Goal: Find specific page/section: Find specific page/section

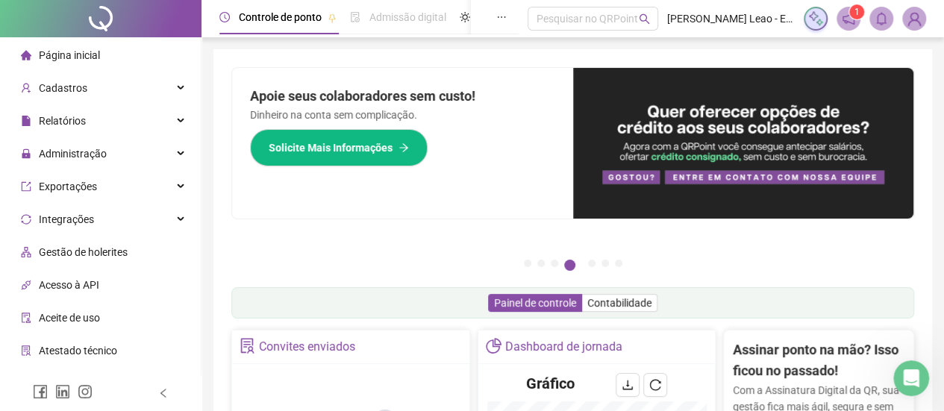
click at [849, 20] on icon "notification" at bounding box center [848, 18] width 13 height 13
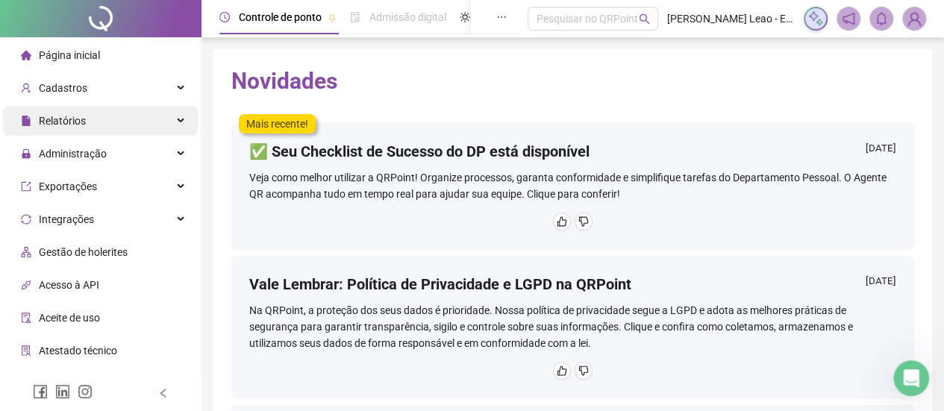
click at [55, 125] on span "Relatórios" at bounding box center [62, 121] width 47 height 12
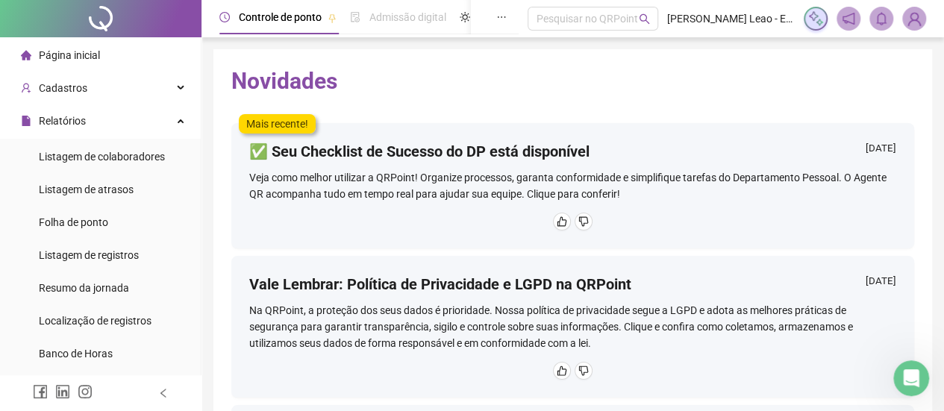
click at [64, 56] on span "Página inicial" at bounding box center [69, 55] width 61 height 12
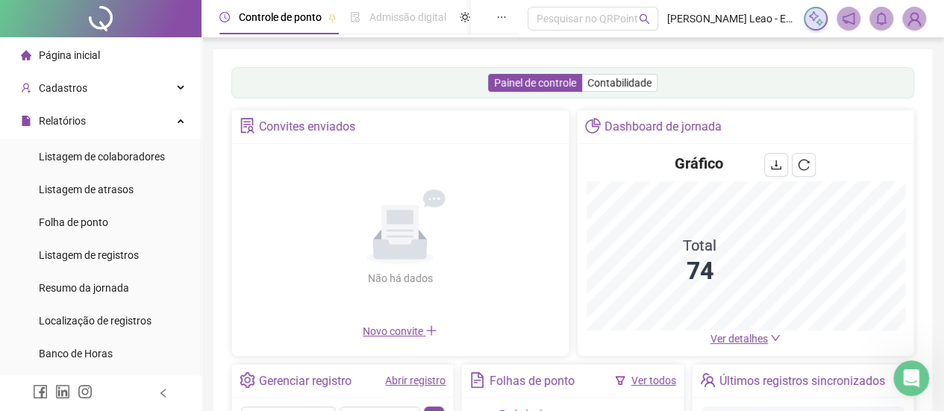
click at [840, 292] on div "Painel de controle Contabilidade Convites enviados Não há dados Não há dados No…" at bounding box center [572, 360] width 683 height 586
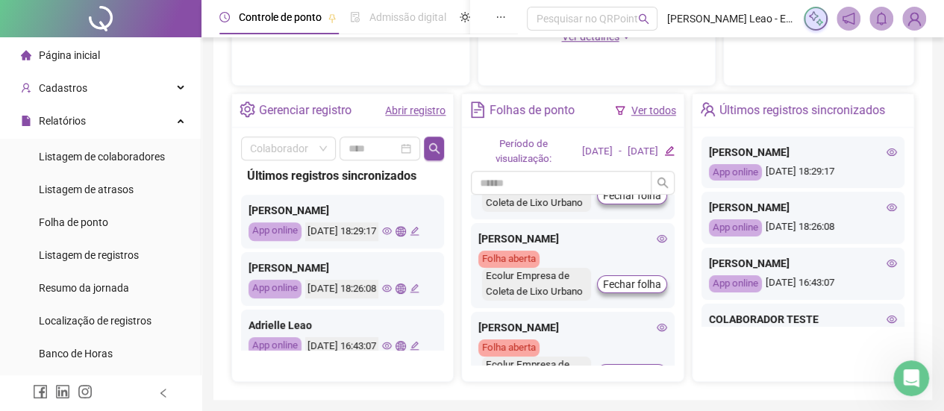
scroll to position [373, 0]
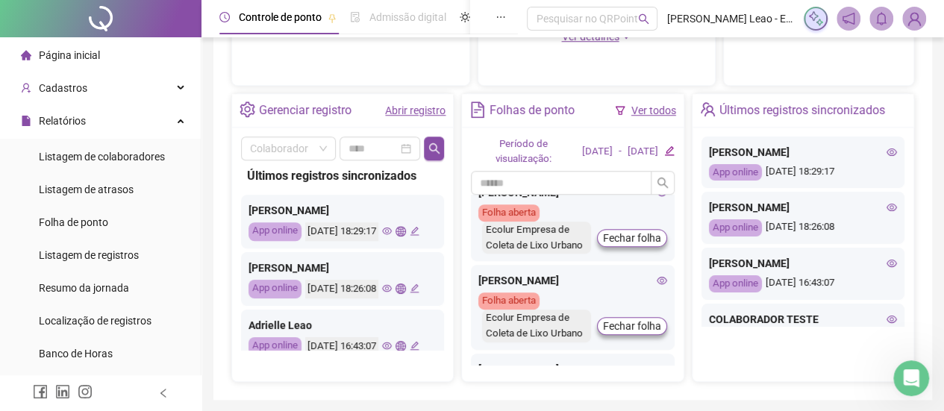
click at [887, 155] on icon "eye" at bounding box center [892, 151] width 10 height 7
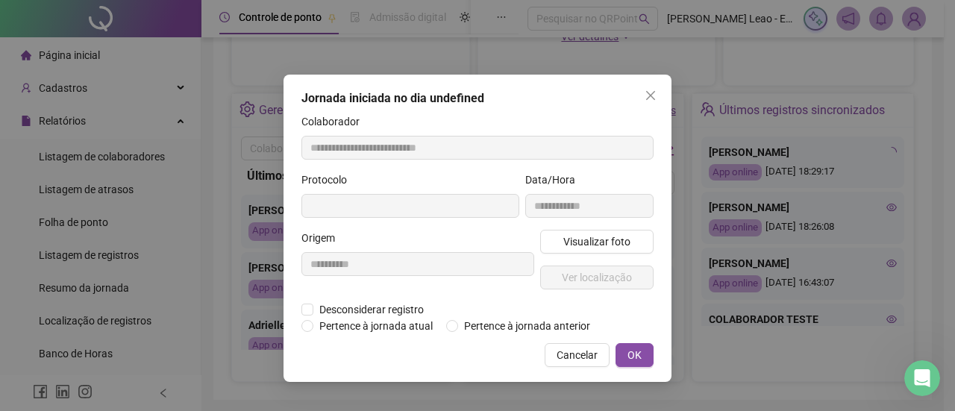
type input "**********"
click at [613, 275] on span "Ver localização" at bounding box center [597, 277] width 70 height 16
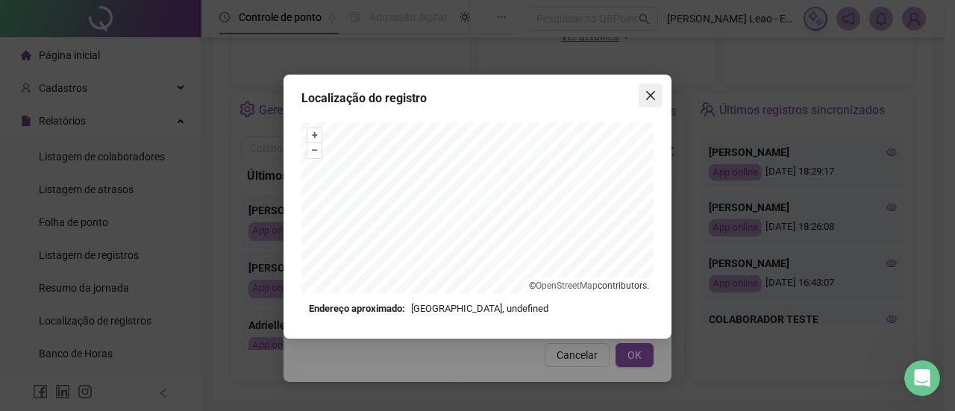
drag, startPoint x: 650, startPoint y: 90, endPoint x: 627, endPoint y: 157, distance: 71.7
click at [650, 90] on icon "close" at bounding box center [651, 96] width 12 height 12
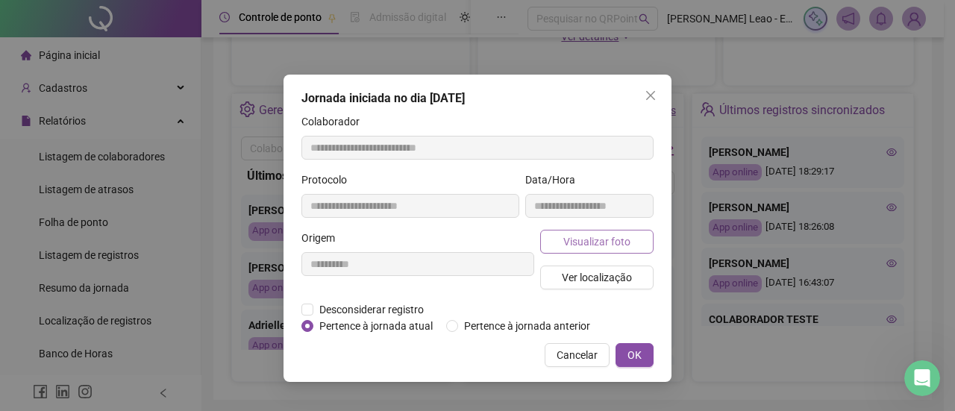
click at [592, 242] on span "Visualizar foto" at bounding box center [596, 242] width 67 height 16
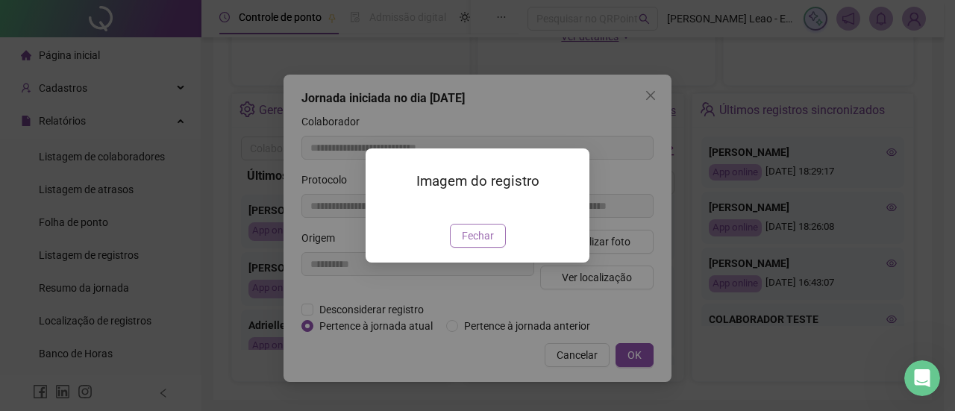
click at [476, 244] on span "Fechar" at bounding box center [478, 236] width 32 height 16
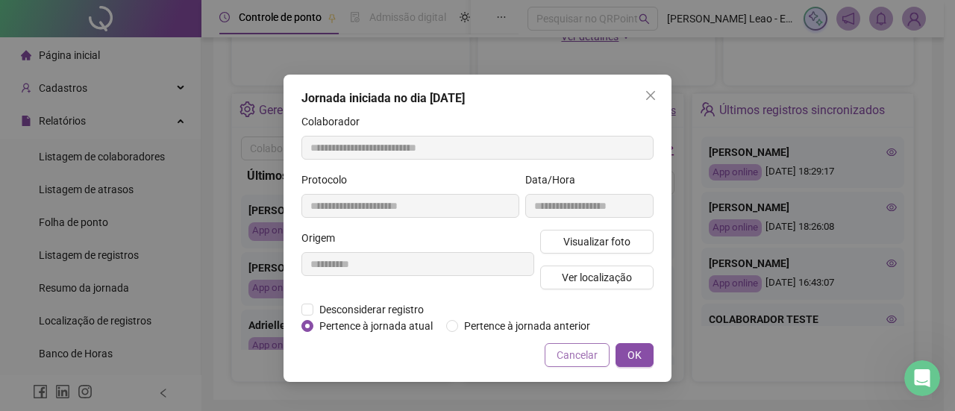
click at [590, 360] on span "Cancelar" at bounding box center [577, 355] width 41 height 16
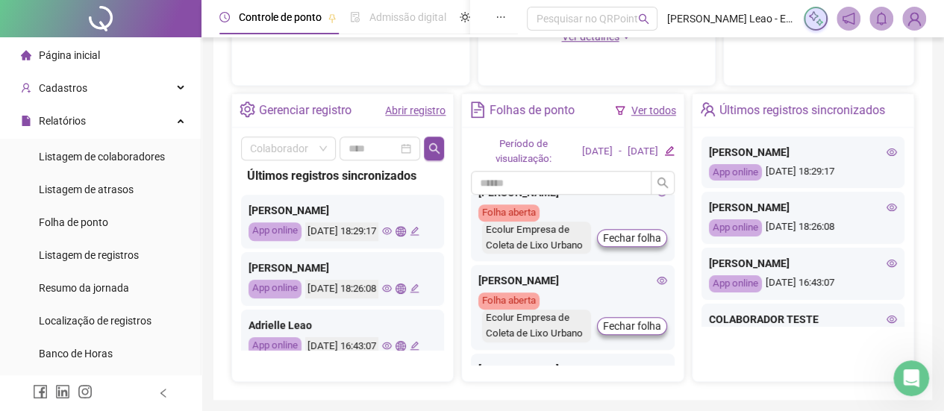
click at [729, 160] on div "[PERSON_NAME]" at bounding box center [803, 152] width 188 height 16
click at [642, 110] on link "Ver todos" at bounding box center [653, 110] width 45 height 12
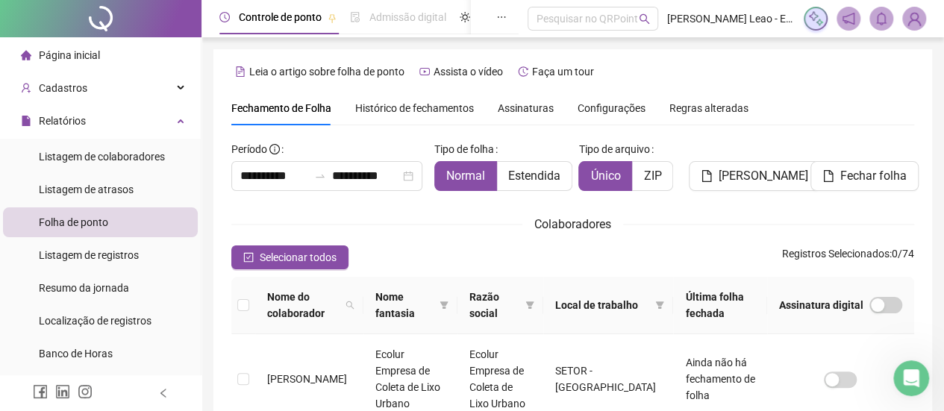
drag, startPoint x: 49, startPoint y: 50, endPoint x: 48, endPoint y: 59, distance: 9.0
click at [49, 51] on span "Página inicial" at bounding box center [69, 55] width 61 height 12
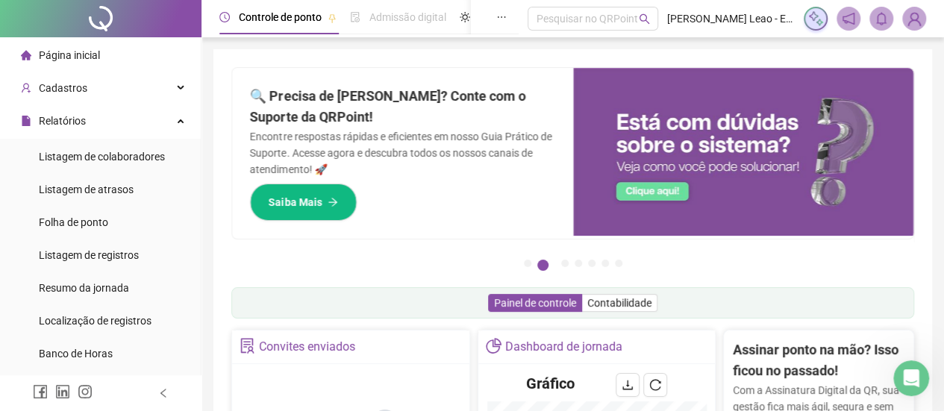
click at [43, 51] on span "Página inicial" at bounding box center [69, 55] width 61 height 12
